Goal: Task Accomplishment & Management: Complete application form

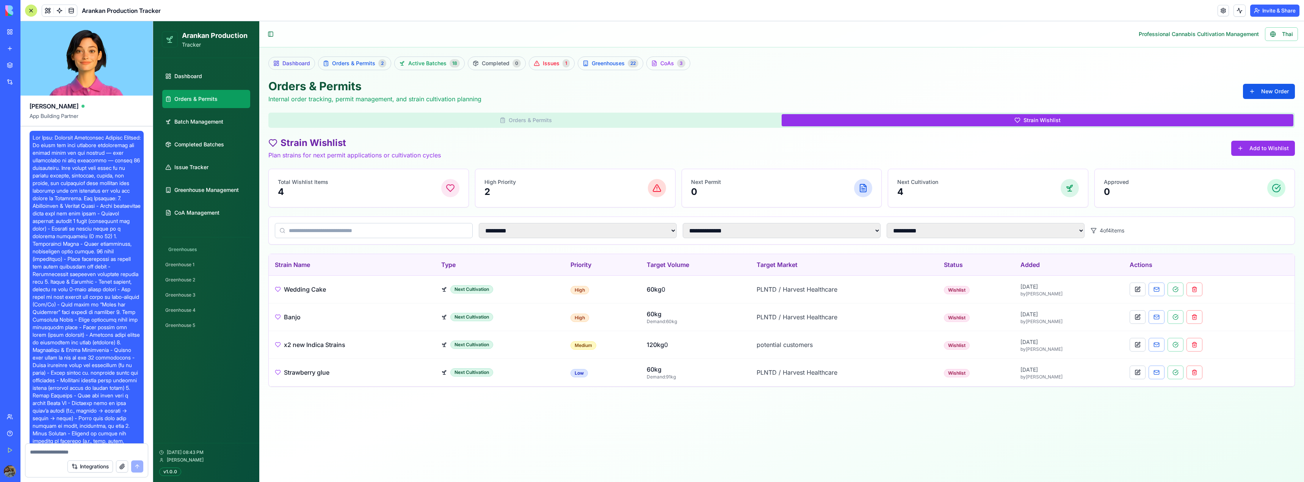
scroll to position [49062, 0]
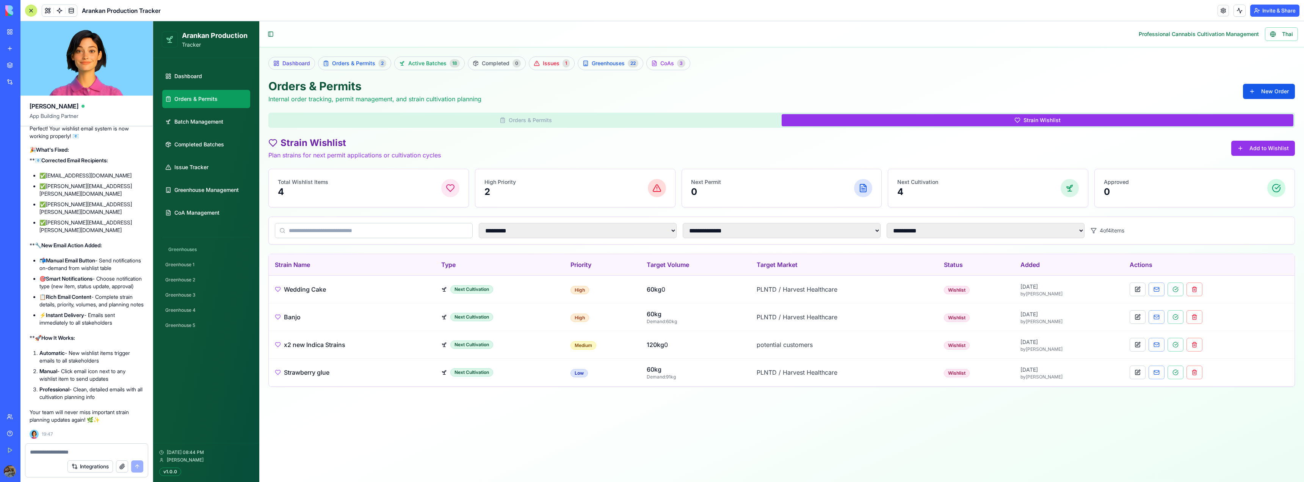
click at [744, 412] on main "**********" at bounding box center [781, 251] width 1044 height 460
click at [608, 412] on main "**********" at bounding box center [781, 251] width 1044 height 460
click at [624, 431] on main "**********" at bounding box center [781, 251] width 1044 height 460
click at [271, 31] on button "Toggle Sidebar" at bounding box center [270, 34] width 11 height 11
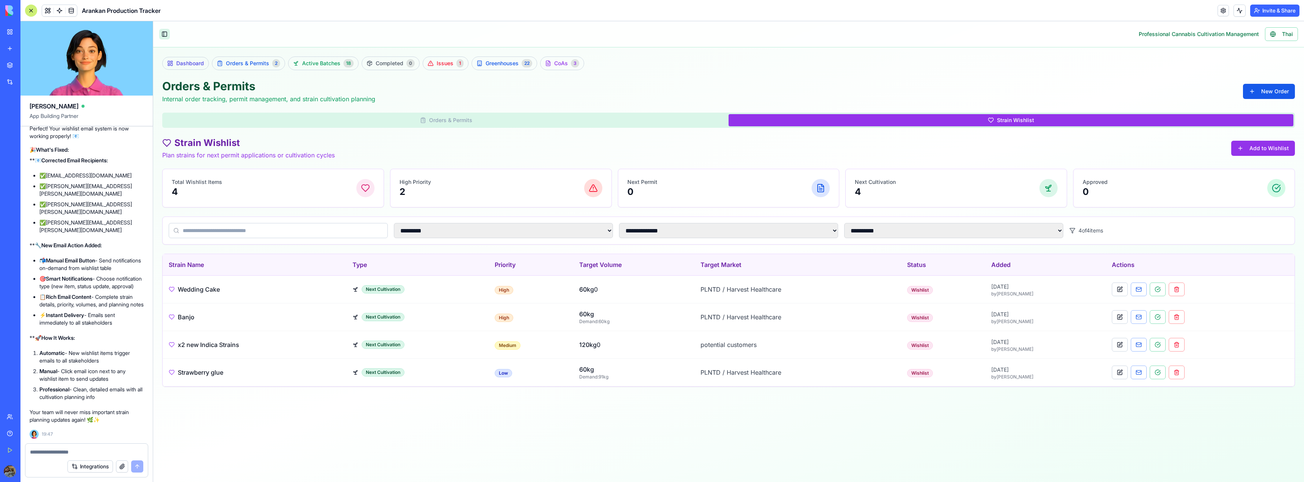
click at [168, 36] on button "Toggle Sidebar" at bounding box center [164, 34] width 11 height 11
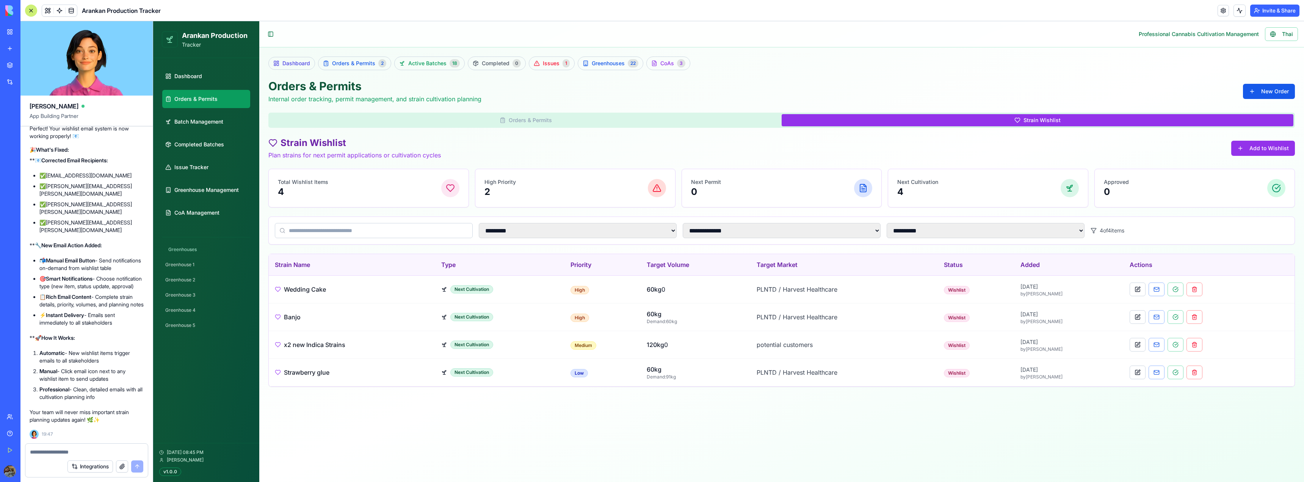
click at [33, 12] on div at bounding box center [31, 11] width 12 height 12
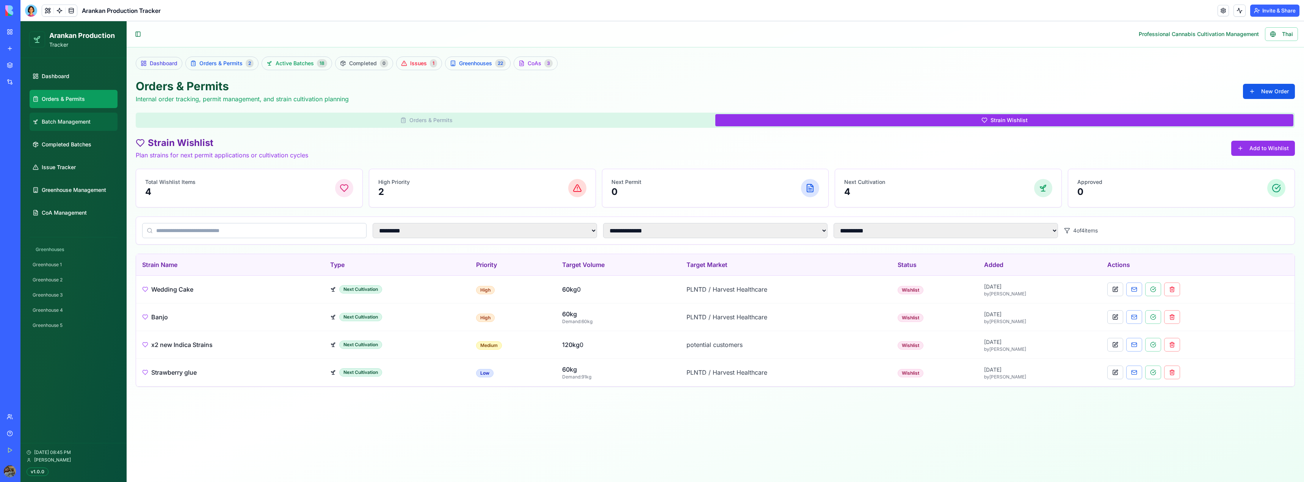
click at [68, 117] on link "Batch Management" at bounding box center [74, 122] width 88 height 18
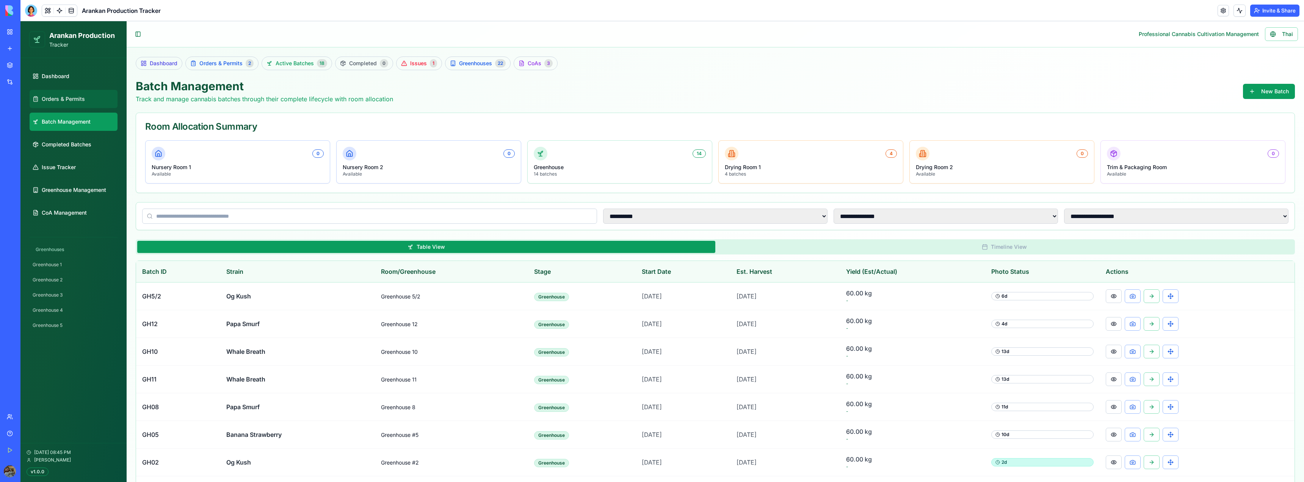
click at [74, 105] on link "Orders & Permits" at bounding box center [74, 99] width 88 height 18
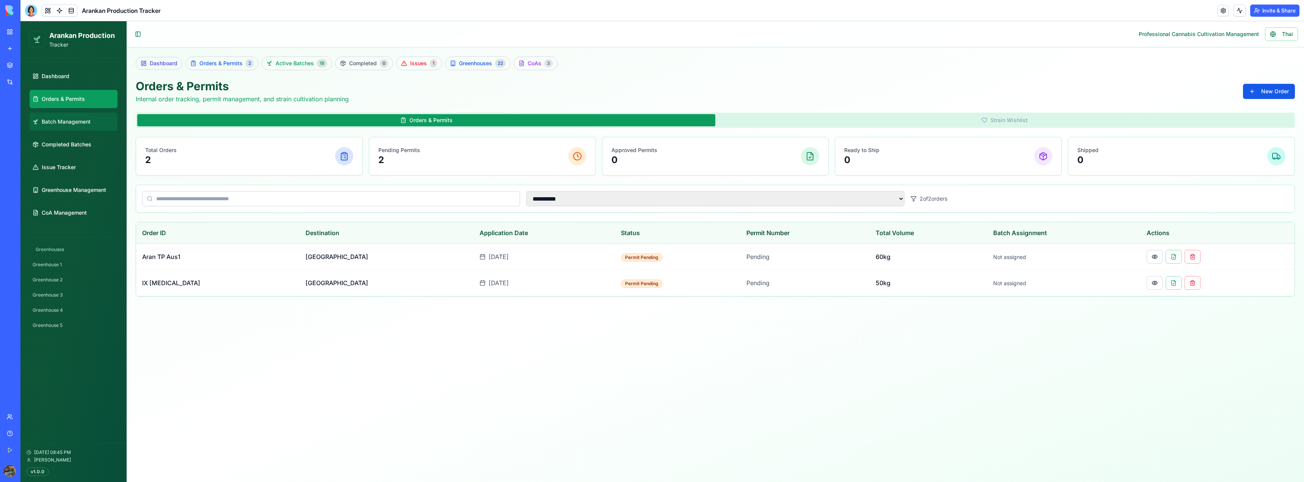
click at [72, 116] on link "Batch Management" at bounding box center [74, 122] width 88 height 18
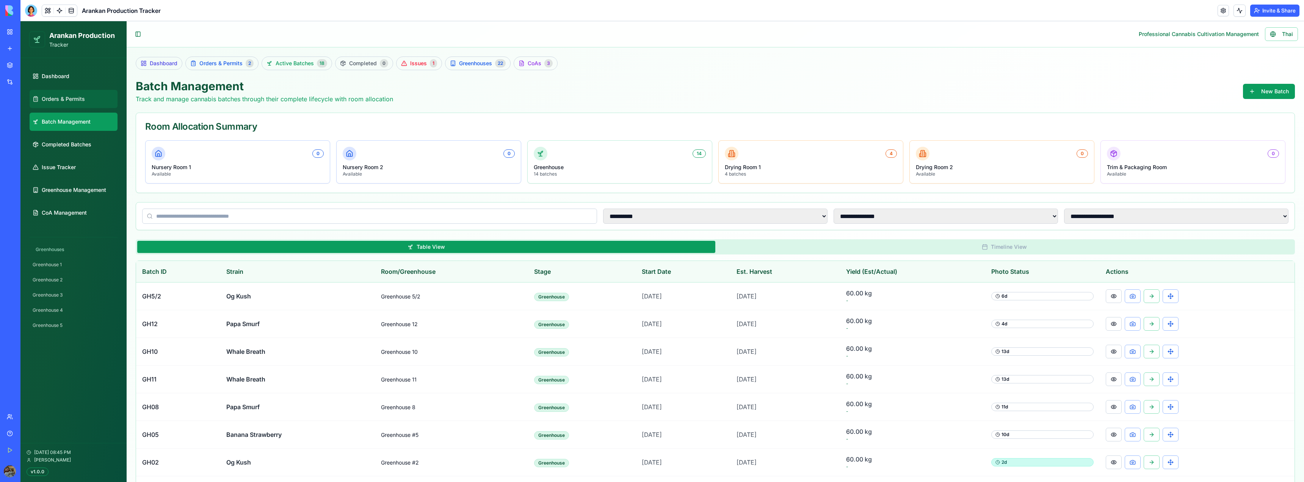
click at [76, 93] on link "Orders & Permits" at bounding box center [74, 99] width 88 height 18
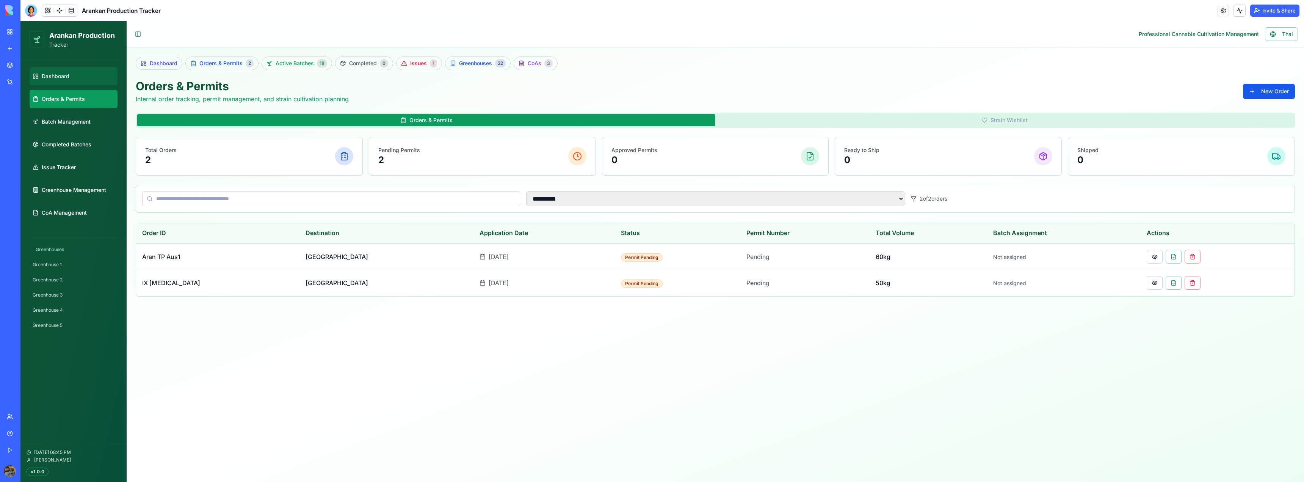
click at [78, 74] on link "Dashboard" at bounding box center [74, 76] width 88 height 18
select select "**"
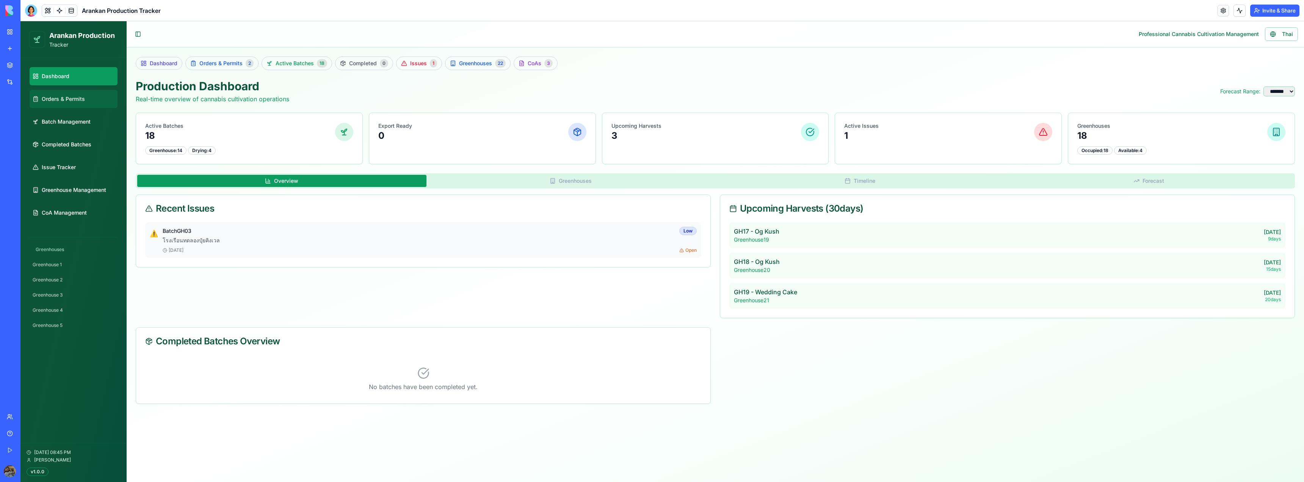
click at [76, 96] on span "Orders & Permits" at bounding box center [63, 99] width 43 height 8
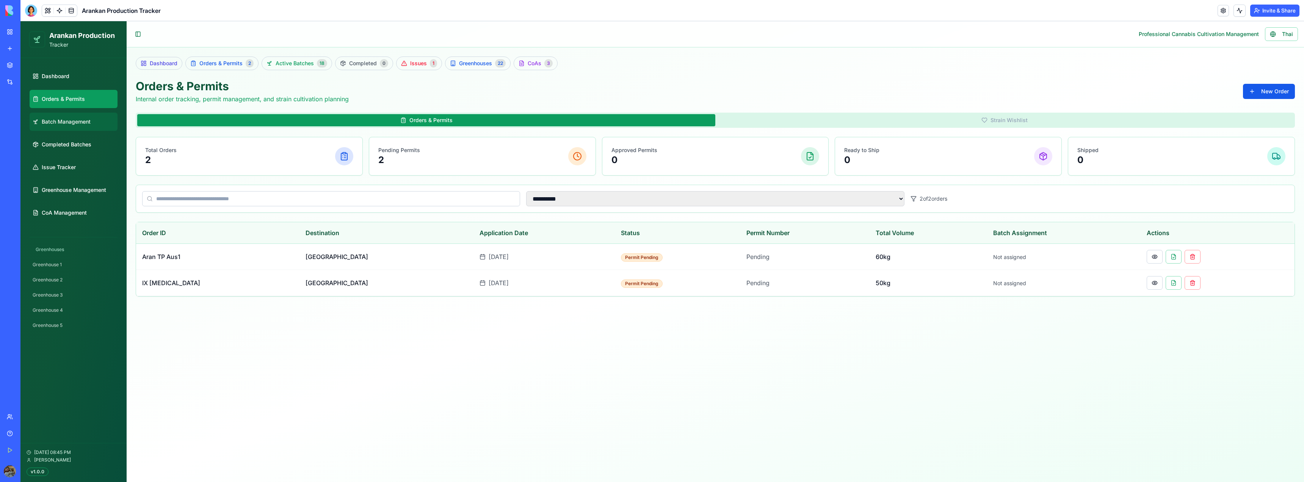
click at [75, 122] on span "Batch Management" at bounding box center [66, 122] width 49 height 8
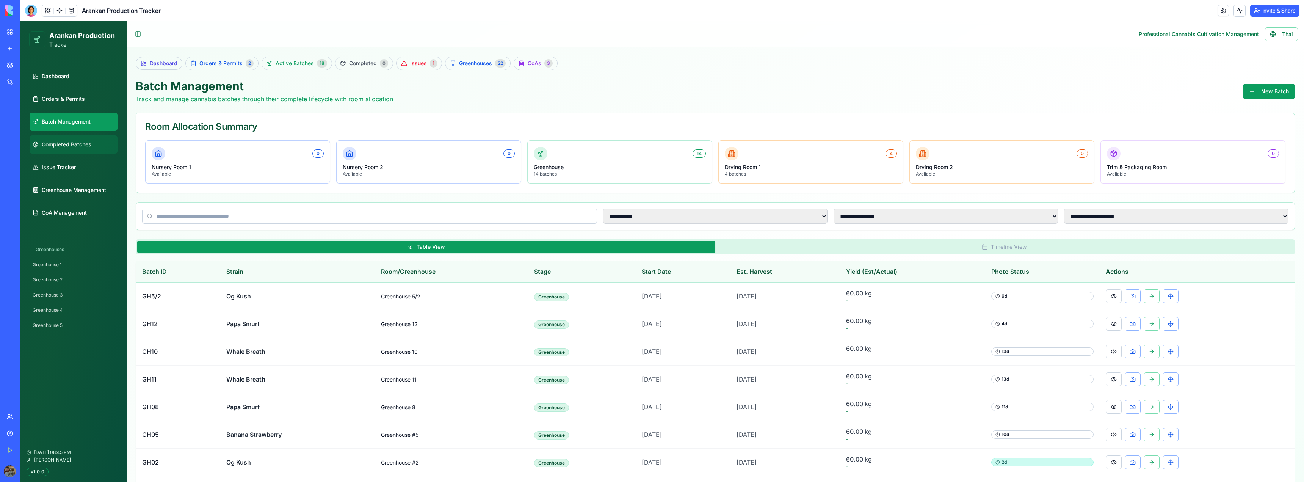
click at [78, 142] on span "Completed Batches" at bounding box center [67, 145] width 50 height 8
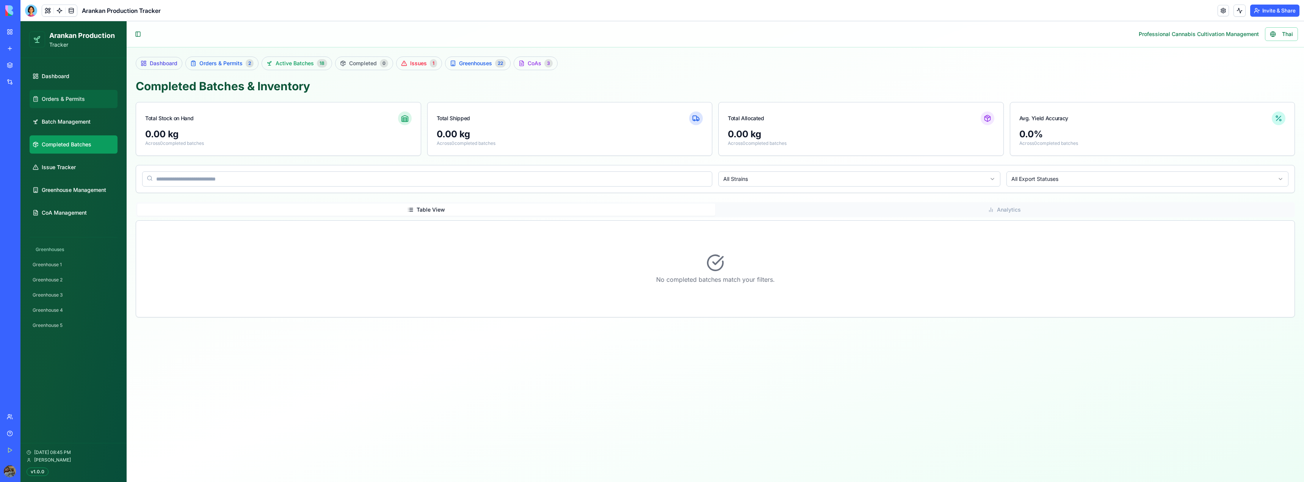
click at [82, 104] on link "Orders & Permits" at bounding box center [74, 99] width 88 height 18
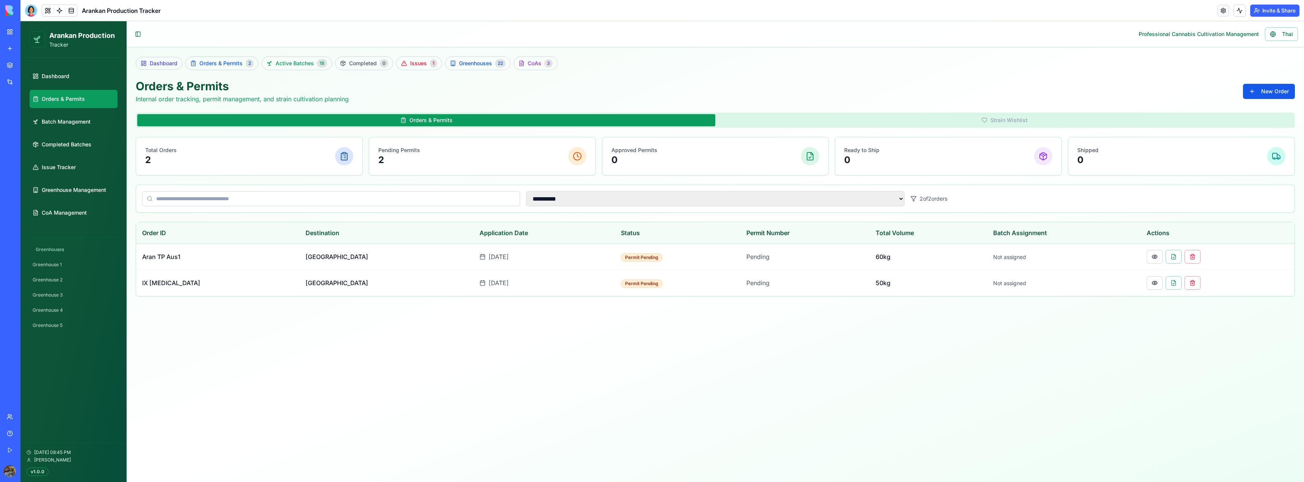
click at [900, 113] on div "Orders & Permits Strain Wishlist" at bounding box center [715, 120] width 1159 height 15
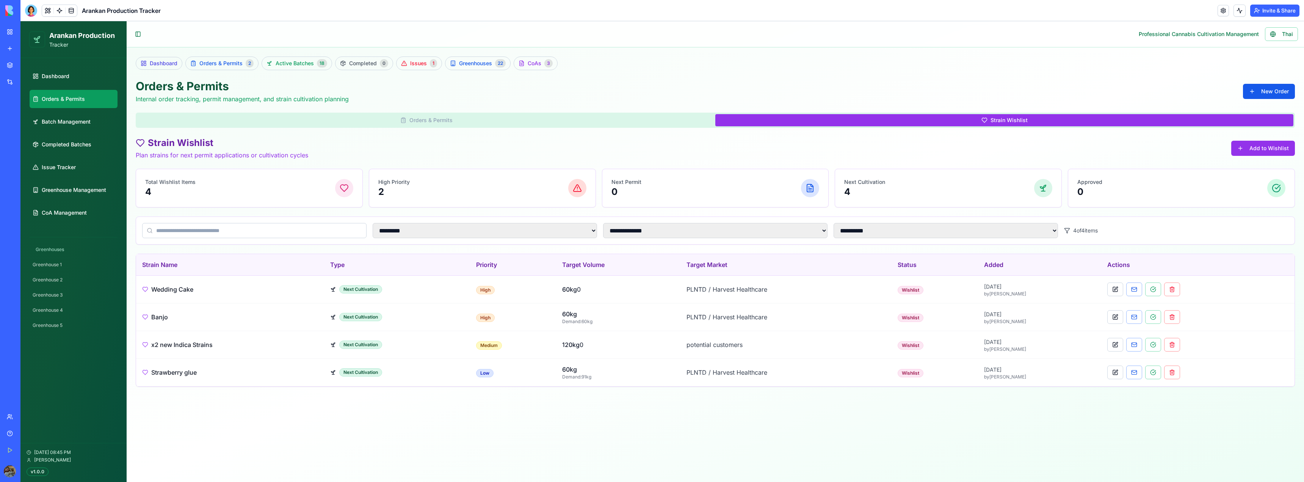
click at [975, 119] on button "Strain Wishlist" at bounding box center [1004, 120] width 578 height 12
click at [1252, 151] on button "Add to Wishlist" at bounding box center [1263, 148] width 64 height 15
select select "******"
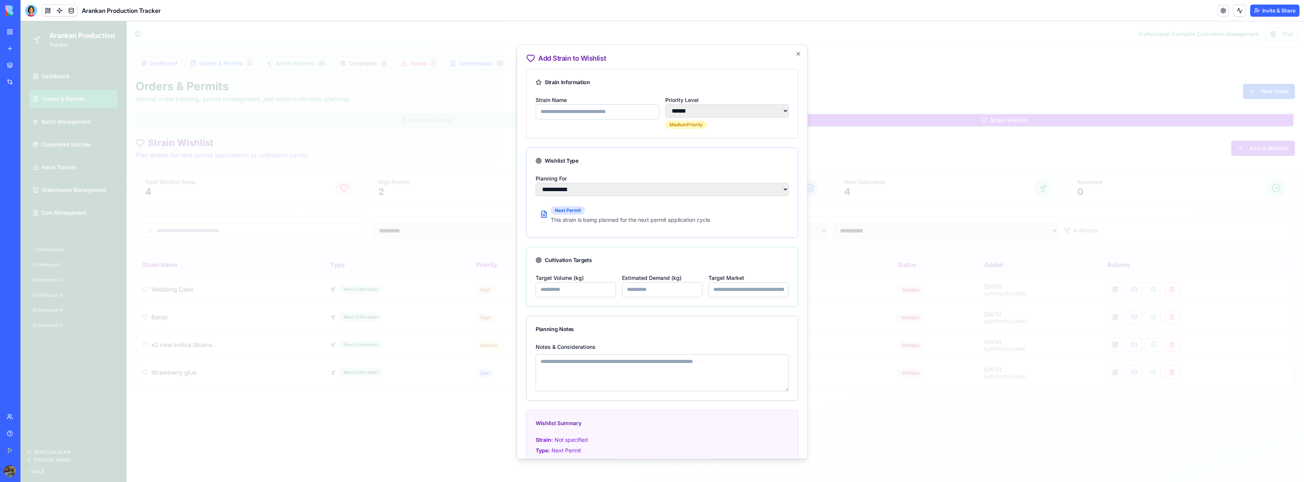
click at [871, 144] on div at bounding box center [661, 251] width 1283 height 460
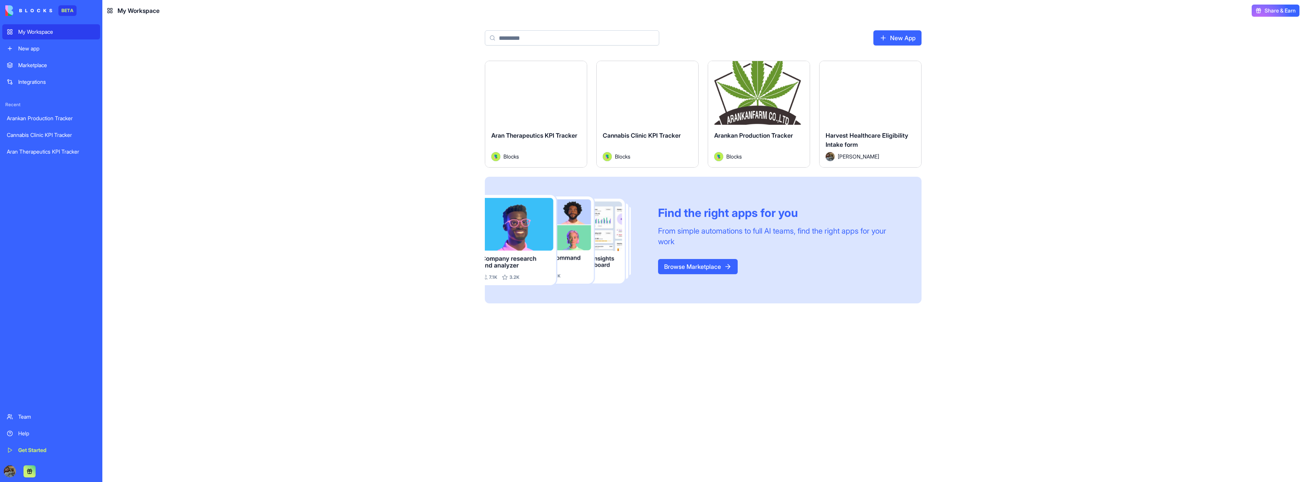
click at [876, 94] on button "Launch" at bounding box center [870, 92] width 57 height 15
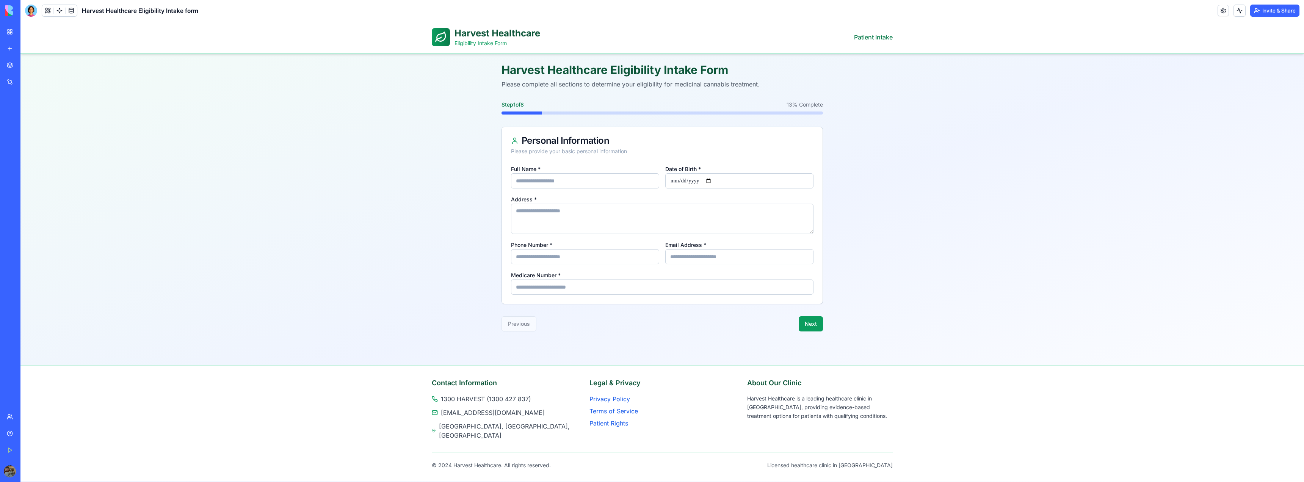
click at [441, 186] on main "Harvest Healthcare Eligibility Intake Form Please complete all sections to dete…" at bounding box center [661, 197] width 1283 height 287
click at [31, 9] on div at bounding box center [31, 11] width 12 height 12
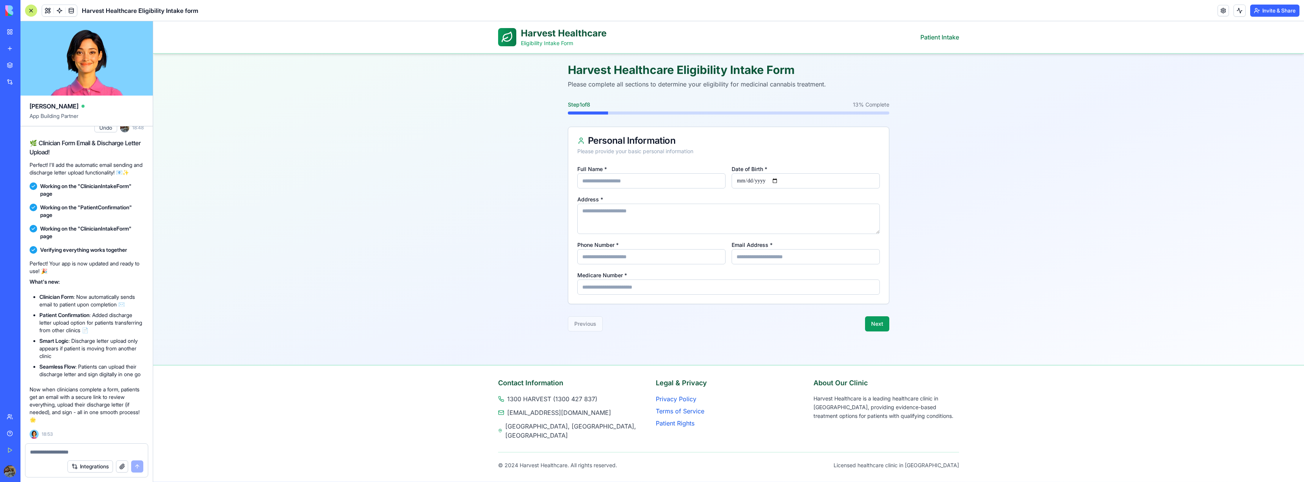
click at [70, 279] on textarea at bounding box center [86, 452] width 113 height 8
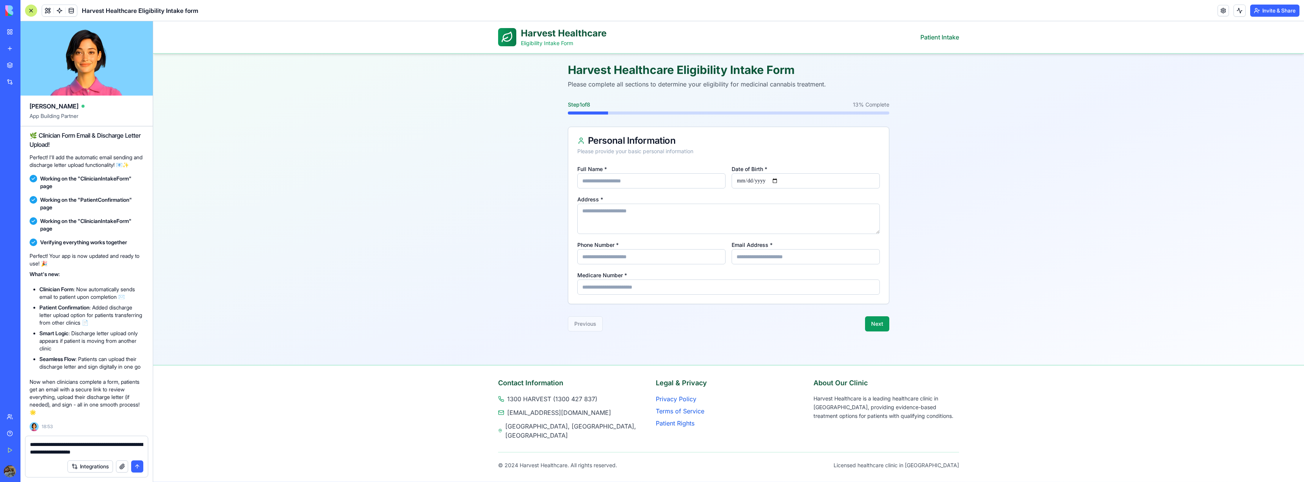
click at [123, 279] on textarea "**********" at bounding box center [86, 447] width 113 height 15
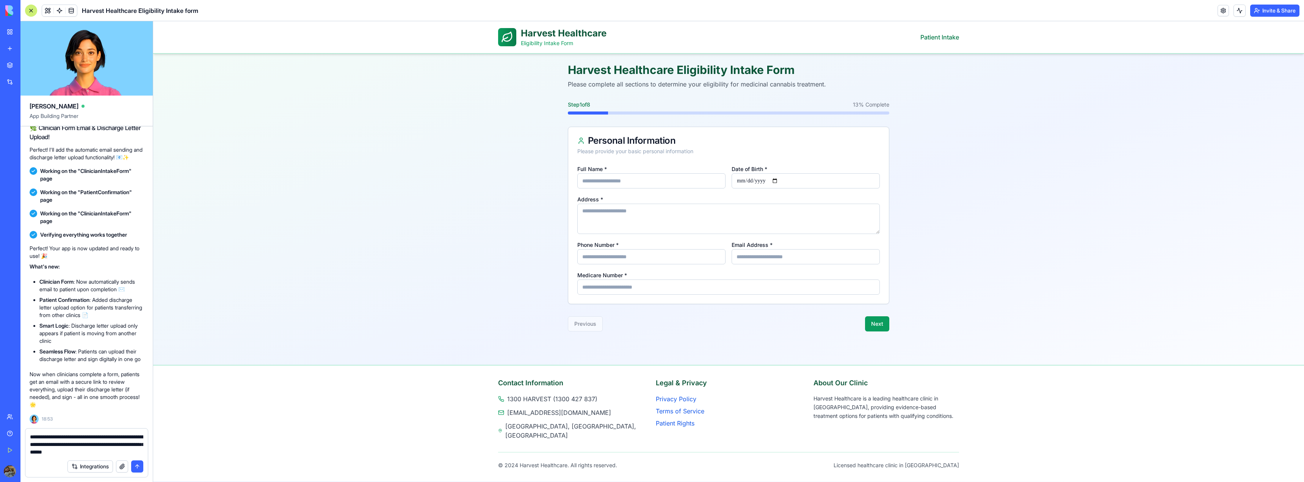
drag, startPoint x: 117, startPoint y: 444, endPoint x: 91, endPoint y: 437, distance: 27.8
click at [91, 279] on textarea "**********" at bounding box center [86, 444] width 113 height 23
drag, startPoint x: 119, startPoint y: 454, endPoint x: 0, endPoint y: 423, distance: 123.6
click at [0, 279] on div "BETA My Workspace New app Marketplace Integrations Recent Arankan Production Tr…" at bounding box center [652, 241] width 1304 height 482
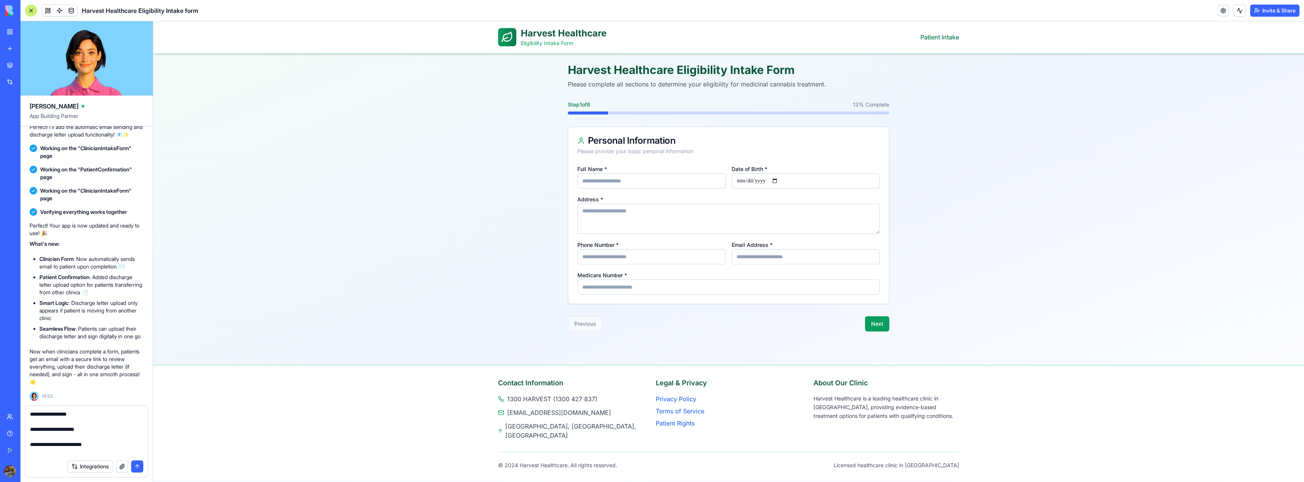
drag, startPoint x: 89, startPoint y: 418, endPoint x: 24, endPoint y: 411, distance: 66.0
click at [21, 279] on div "Integrations" at bounding box center [86, 443] width 132 height 77
click at [41, 279] on textarea at bounding box center [86, 432] width 113 height 45
click at [30, 279] on textarea at bounding box center [86, 432] width 113 height 45
click at [40, 279] on textarea at bounding box center [86, 432] width 113 height 45
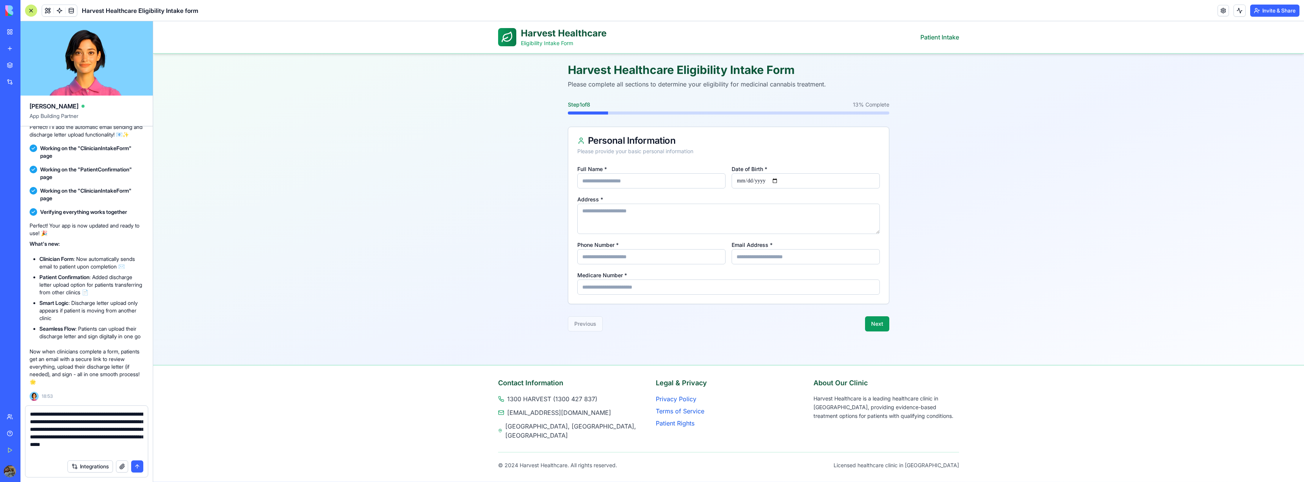
type textarea "**********"
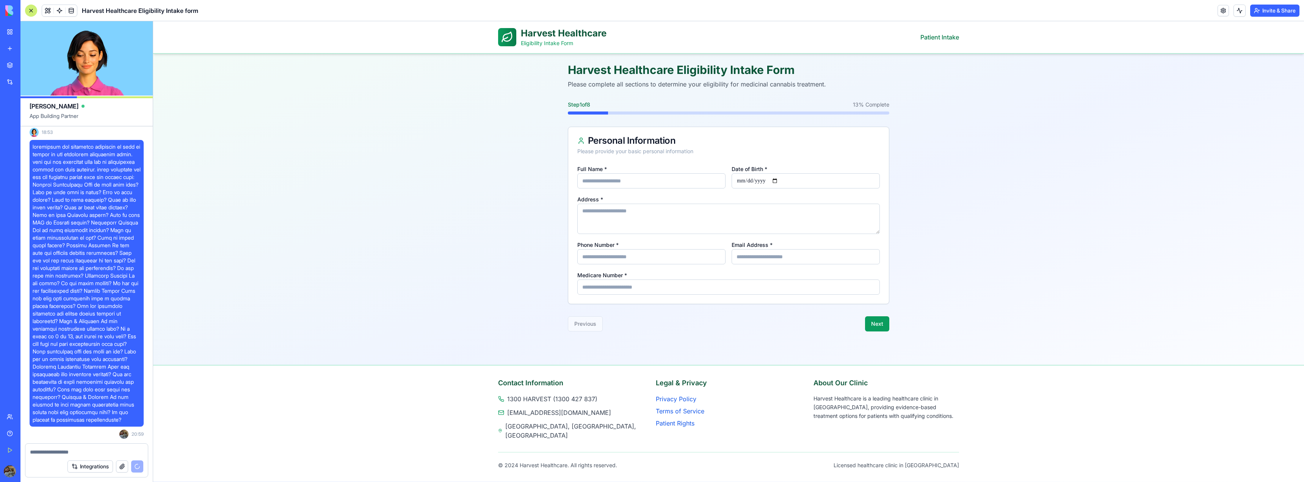
scroll to position [11953, 0]
click at [509, 36] on icon at bounding box center [507, 37] width 12 height 12
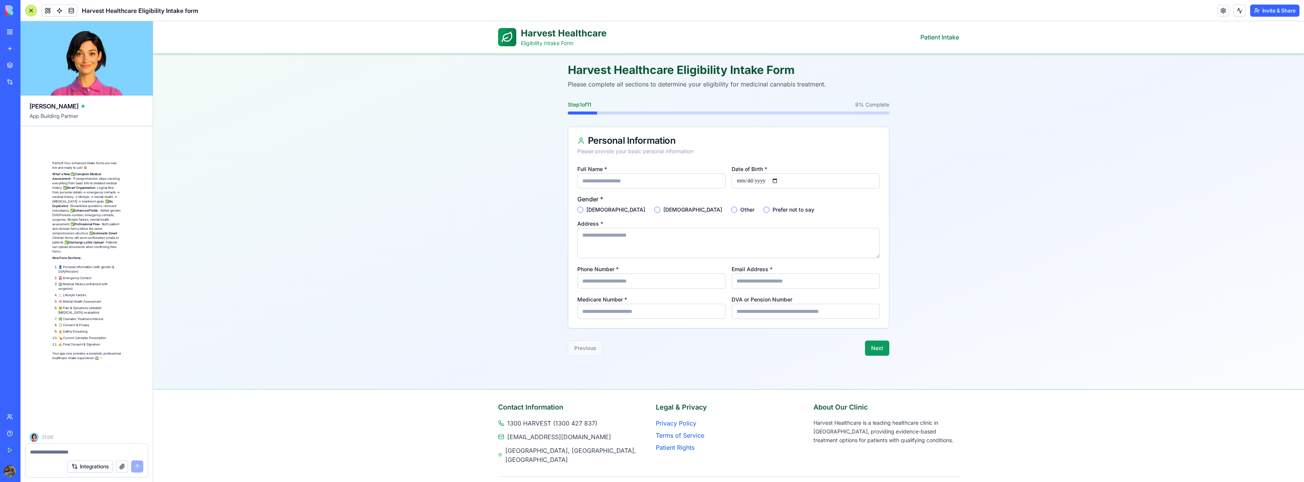
scroll to position [12443, 0]
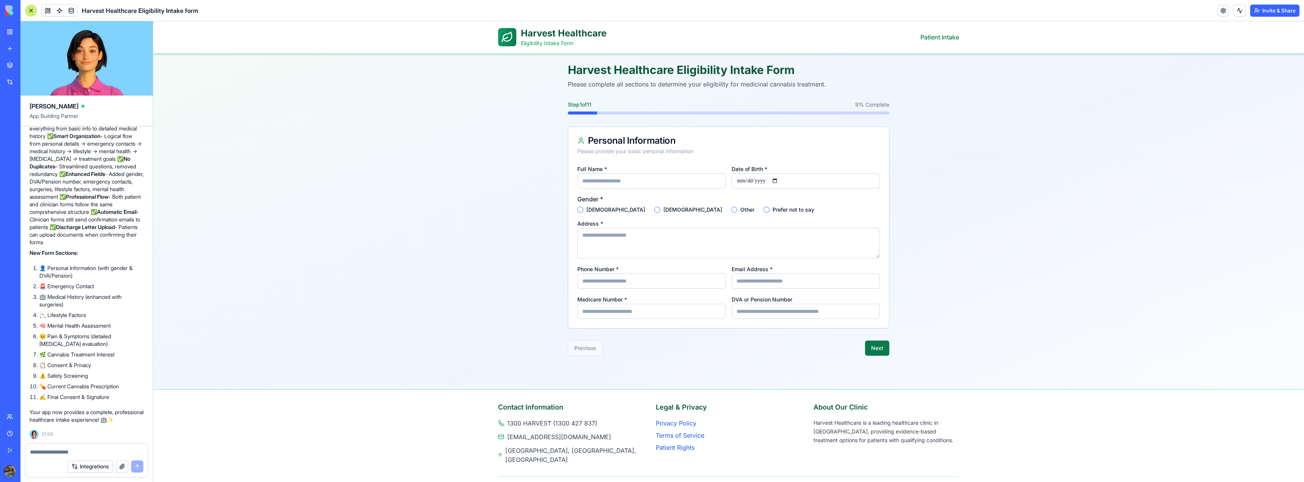
click at [867, 279] on button "Next" at bounding box center [877, 347] width 24 height 15
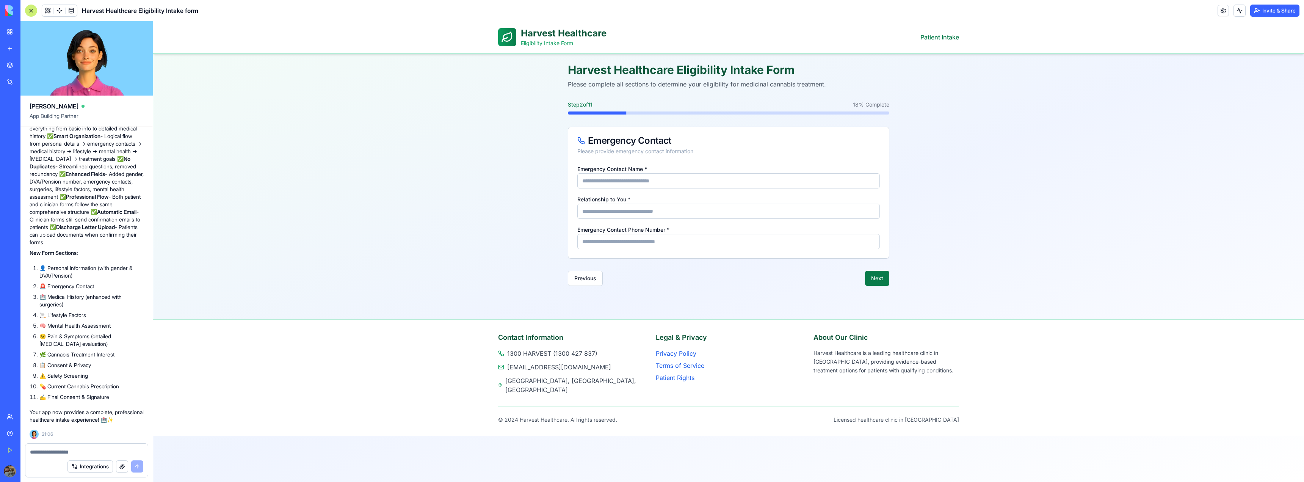
click at [885, 279] on button "Next" at bounding box center [877, 278] width 24 height 15
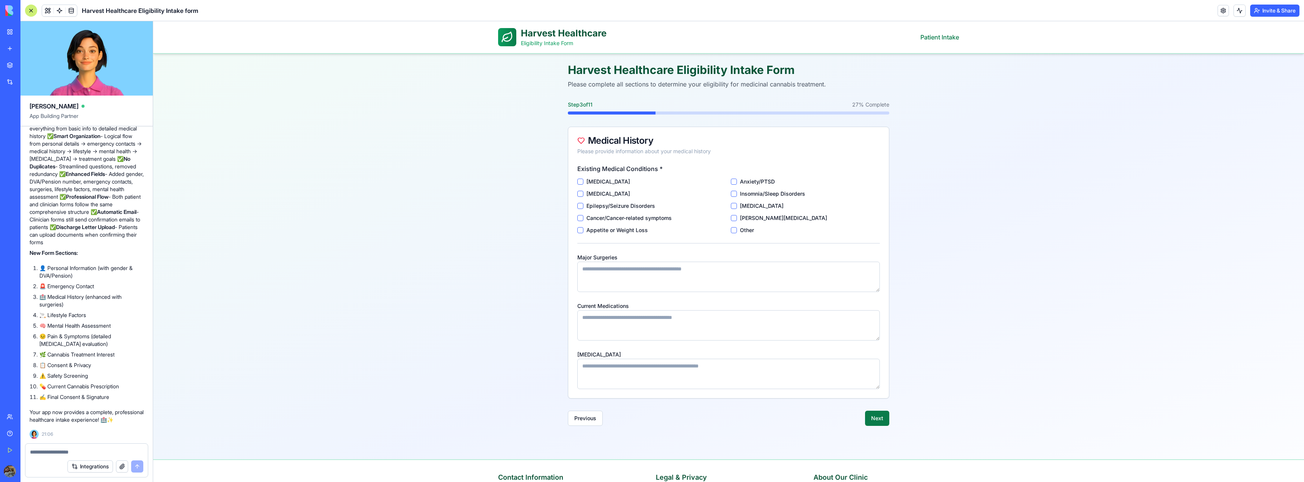
click at [878, 279] on button "Next" at bounding box center [877, 417] width 24 height 15
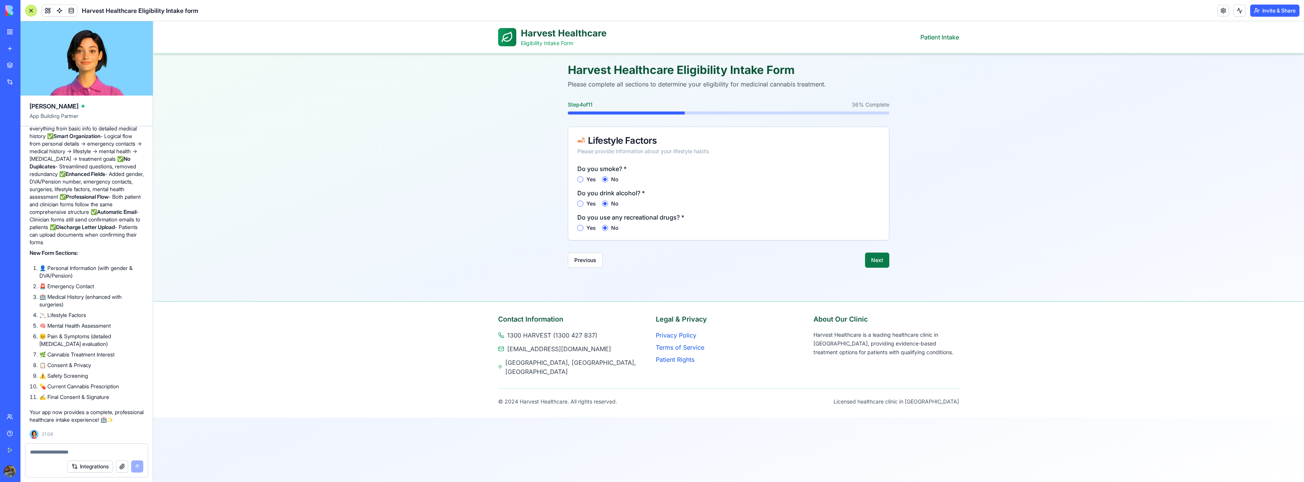
click at [877, 257] on button "Next" at bounding box center [877, 259] width 24 height 15
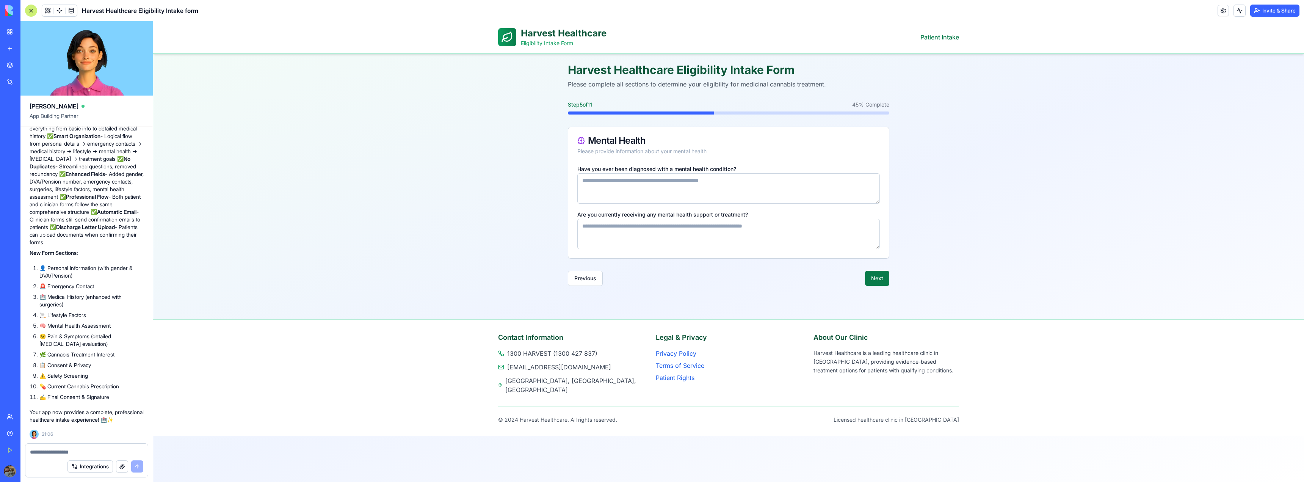
click at [875, 278] on button "Next" at bounding box center [877, 278] width 24 height 15
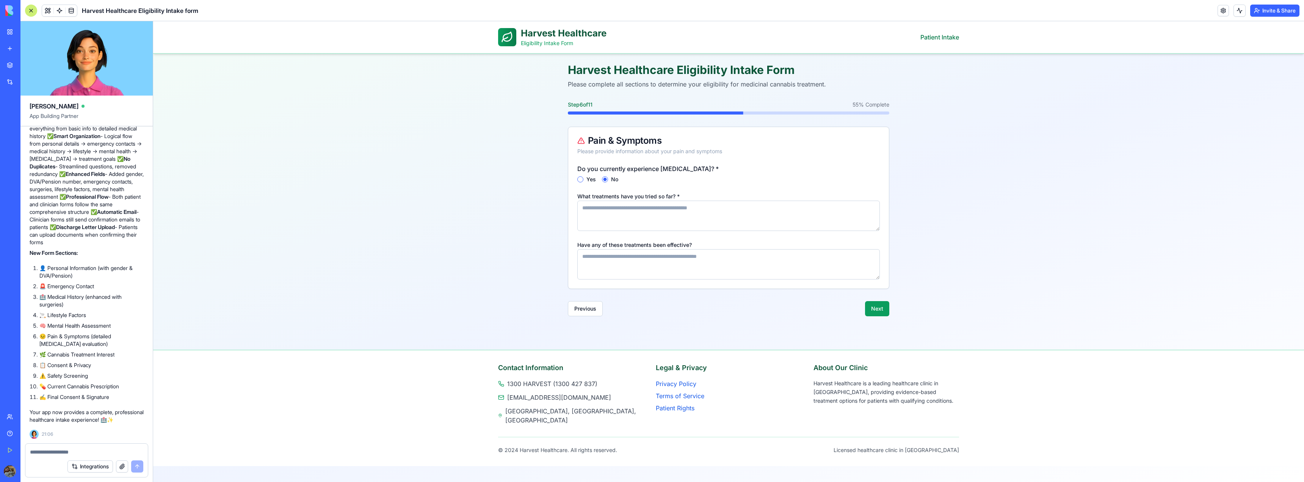
click at [606, 207] on textarea "What treatments have you tried so far? *" at bounding box center [728, 215] width 302 height 30
click at [663, 263] on textarea "Have any of these treatments been effective?" at bounding box center [728, 264] width 302 height 30
click at [877, 279] on button "Next" at bounding box center [877, 308] width 24 height 15
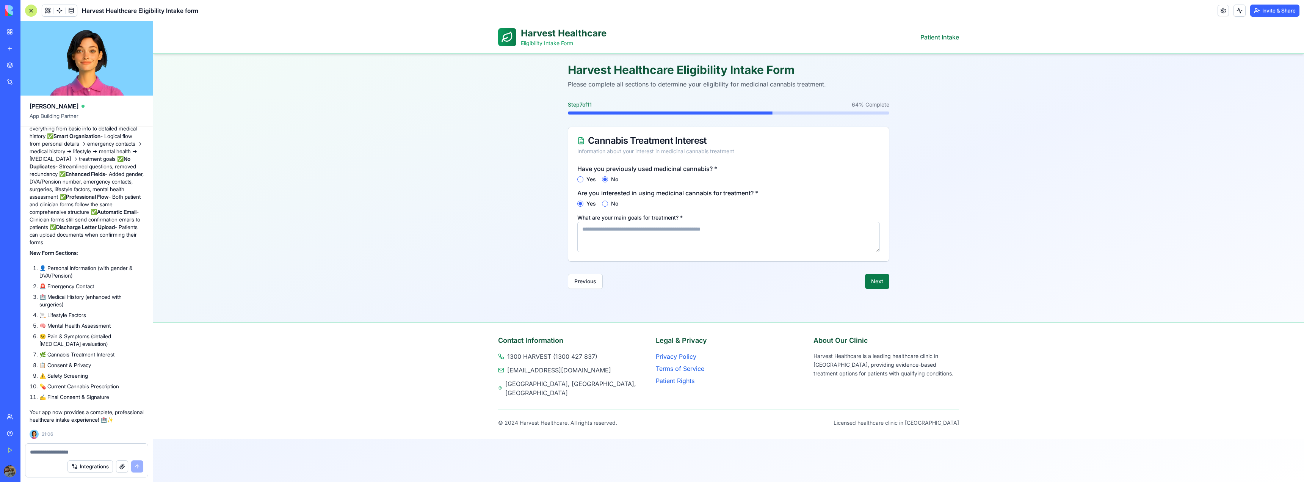
click at [872, 279] on button "Next" at bounding box center [877, 281] width 24 height 15
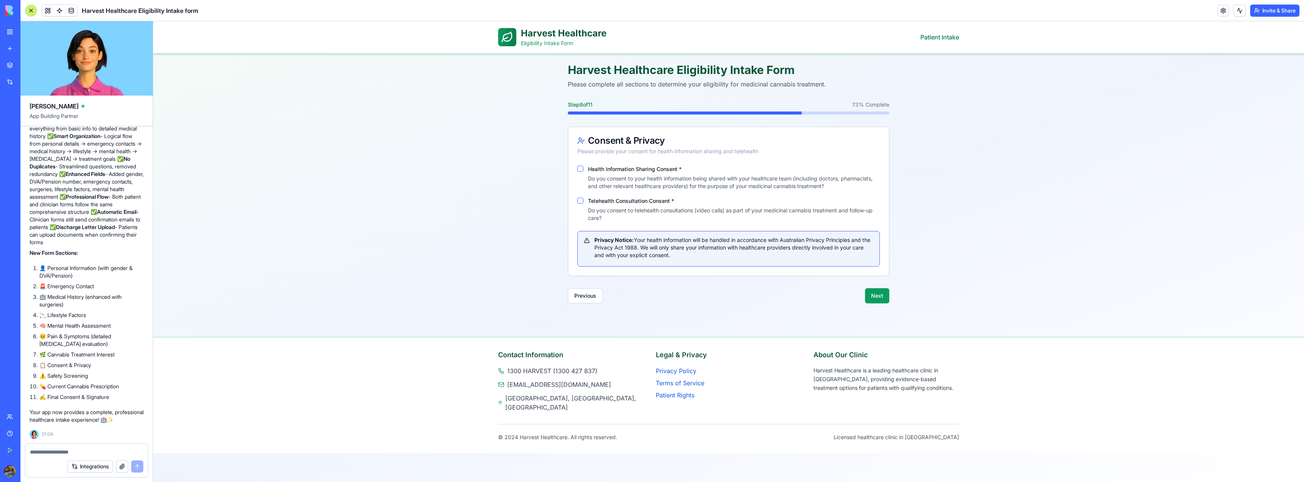
click at [636, 170] on label "Health Information Sharing Consent *" at bounding box center [635, 169] width 94 height 6
click at [583, 170] on button "Health Information Sharing Consent *" at bounding box center [580, 169] width 6 height 6
click at [636, 170] on label "Health Information Sharing Consent *" at bounding box center [635, 169] width 94 height 6
click at [583, 170] on button "Health Information Sharing Consent *" at bounding box center [580, 169] width 6 height 6
click at [875, 279] on button "Next" at bounding box center [877, 295] width 24 height 15
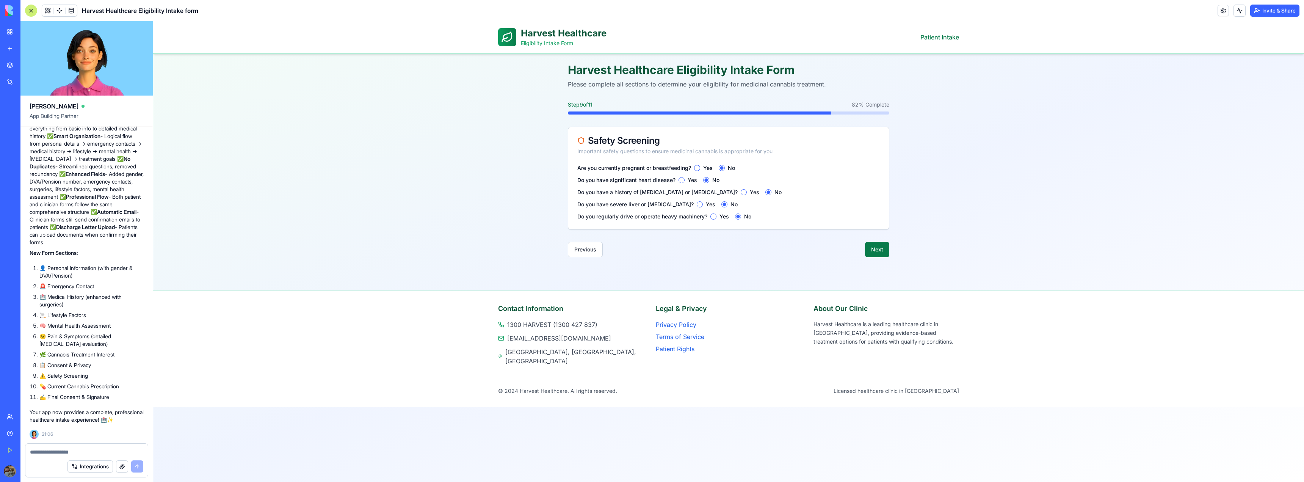
click at [885, 252] on button "Next" at bounding box center [877, 249] width 24 height 15
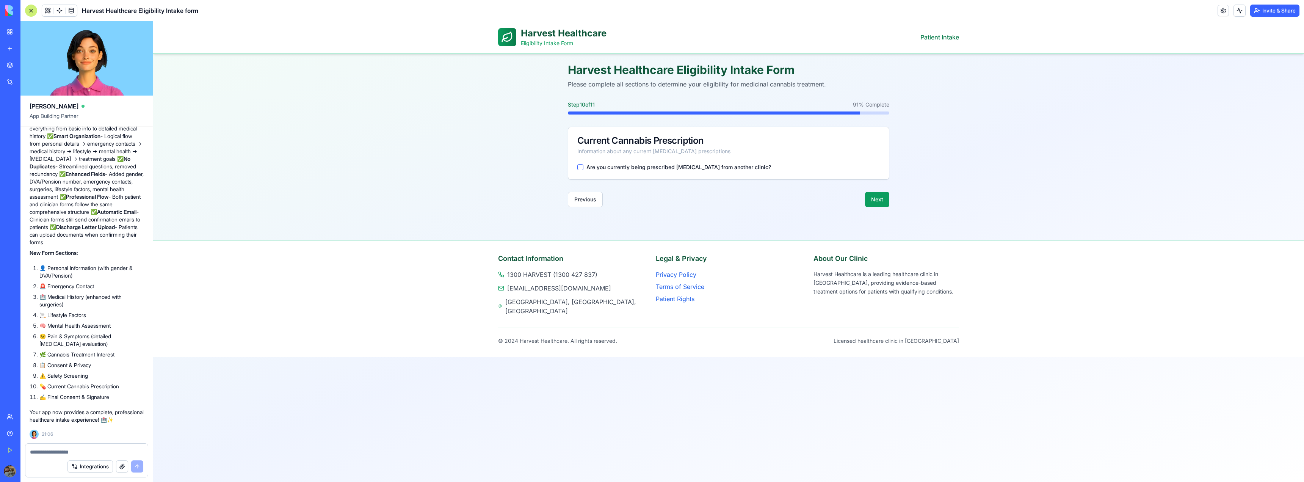
click at [647, 166] on label "Are you currently being prescribed [MEDICAL_DATA] from another clinic?" at bounding box center [678, 166] width 185 height 5
click at [583, 166] on button "Are you currently being prescribed [MEDICAL_DATA] from another clinic?" at bounding box center [580, 167] width 6 height 6
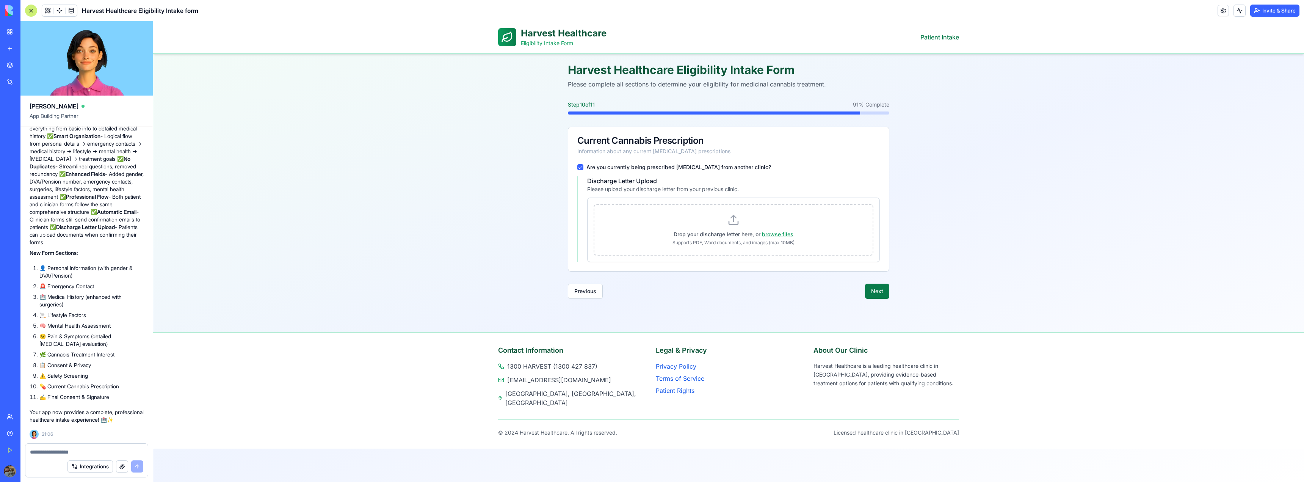
click at [875, 279] on button "Next" at bounding box center [877, 290] width 24 height 15
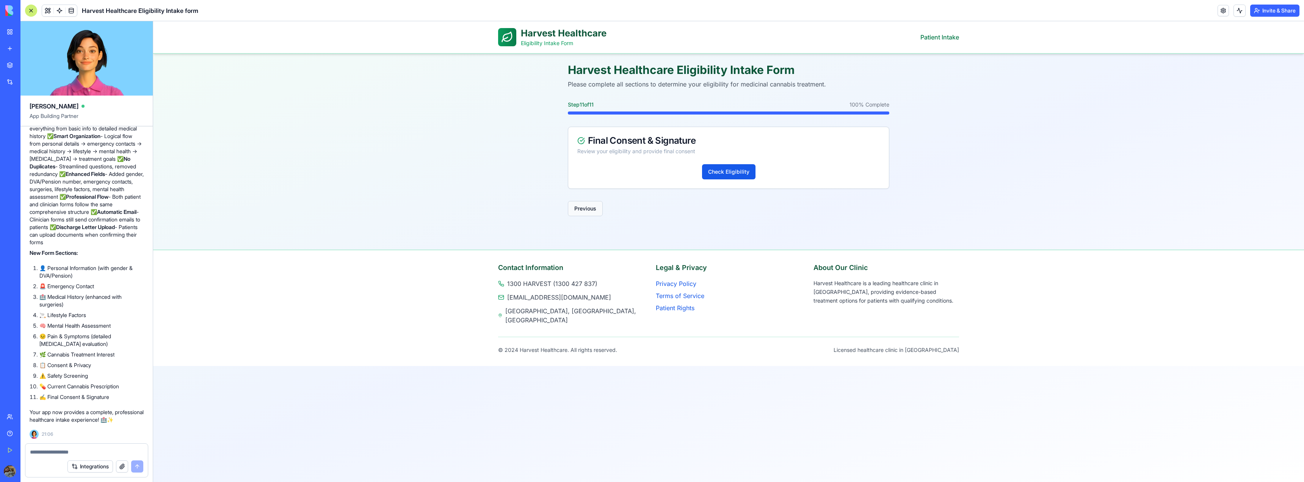
click at [584, 211] on button "Previous" at bounding box center [585, 208] width 35 height 15
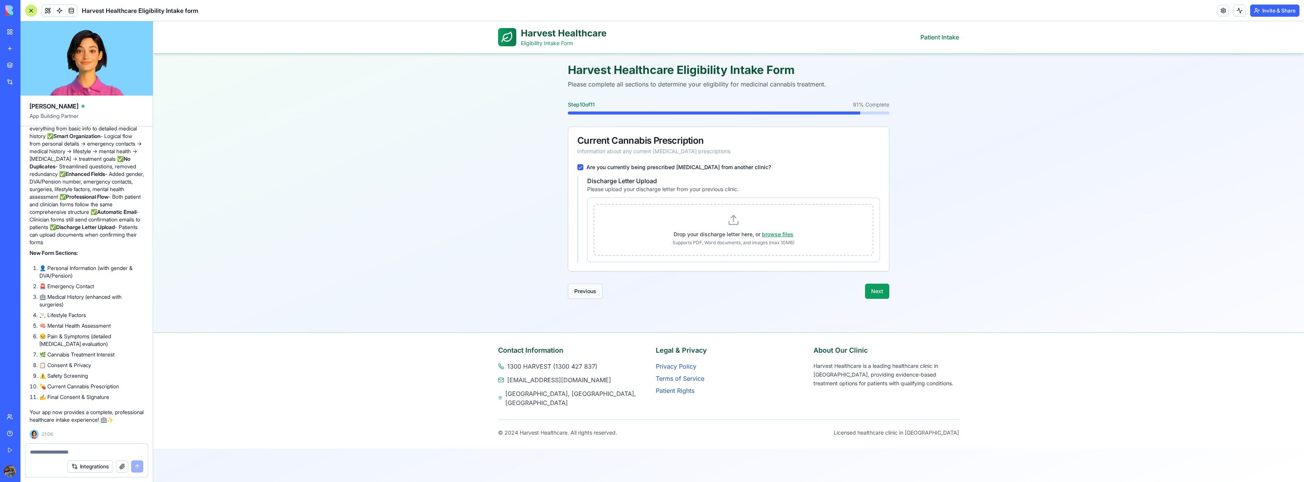
click at [584, 279] on button "Previous" at bounding box center [585, 290] width 35 height 15
click at [584, 279] on div "Contact Information 1300 HARVEST (1300 427 837) [EMAIL_ADDRESS][DOMAIN_NAME] [G…" at bounding box center [728, 391] width 485 height 116
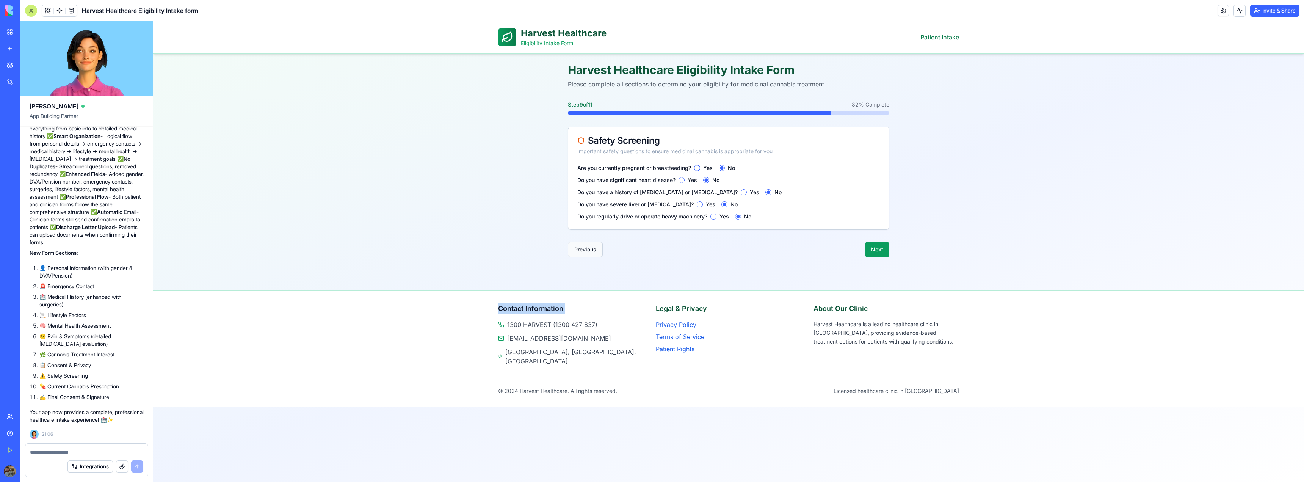
click at [584, 279] on div "Contact Information 1300 HARVEST (1300 427 837) [EMAIL_ADDRESS][DOMAIN_NAME] [G…" at bounding box center [728, 349] width 485 height 116
click at [586, 279] on div "Harvest Healthcare Eligibility Intake Form Patient Intake Menu Harvest Healthca…" at bounding box center [728, 251] width 1151 height 460
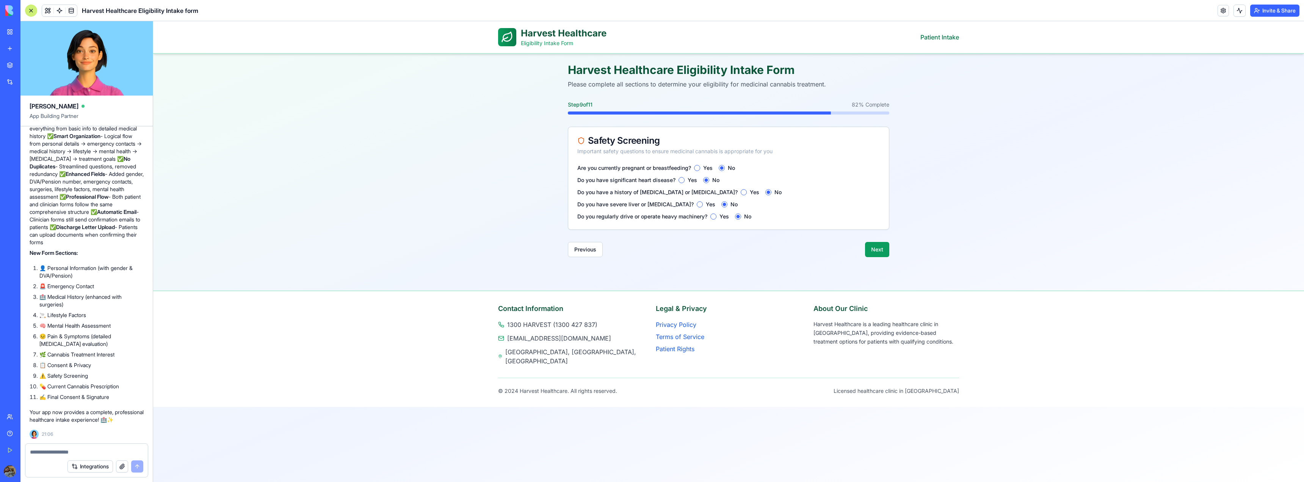
click at [591, 258] on div "Harvest Healthcare Eligibility Intake Form Please complete all sections to dete…" at bounding box center [729, 160] width 340 height 212
click at [537, 34] on h1 "Harvest Healthcare" at bounding box center [564, 33] width 86 height 12
click at [33, 10] on div at bounding box center [31, 11] width 12 height 12
